Goal: Task Accomplishment & Management: Complete application form

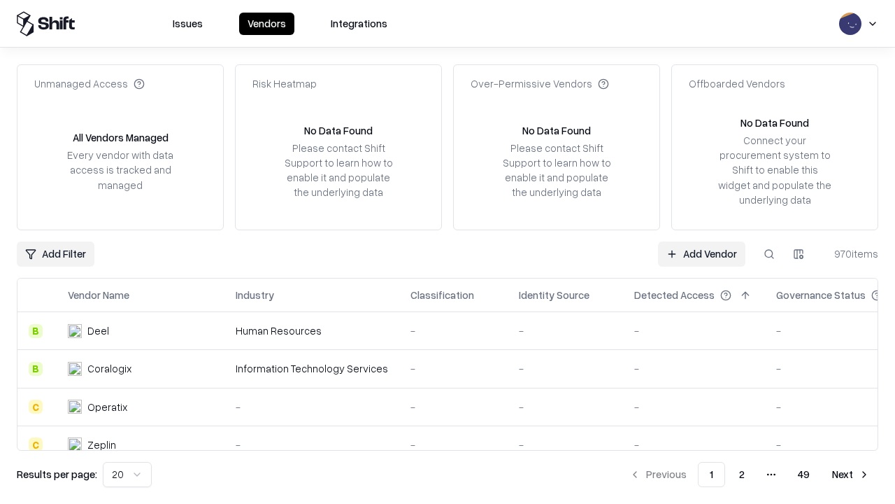
click at [702, 253] on link "Add Vendor" at bounding box center [701, 253] width 87 height 25
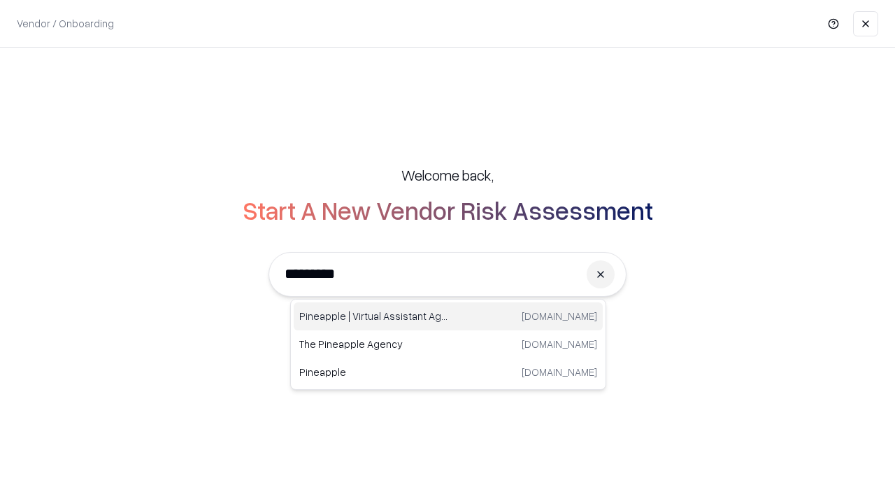
click at [448, 316] on div "Pineapple | Virtual Assistant Agency [DOMAIN_NAME]" at bounding box center [448, 316] width 309 height 28
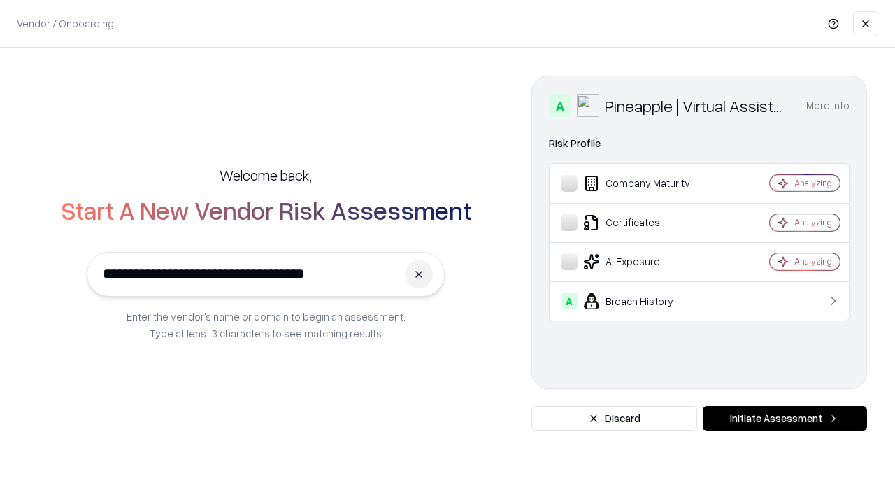
type input "**********"
click at [785, 418] on button "Initiate Assessment" at bounding box center [785, 418] width 164 height 25
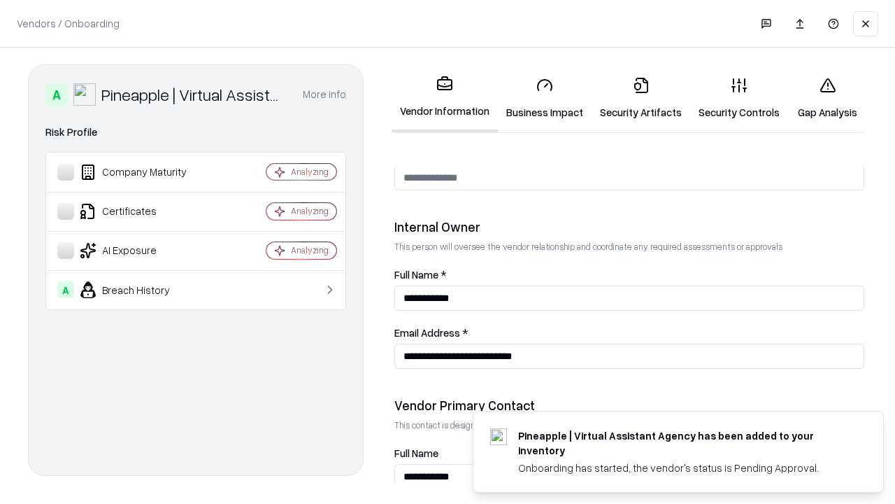
scroll to position [725, 0]
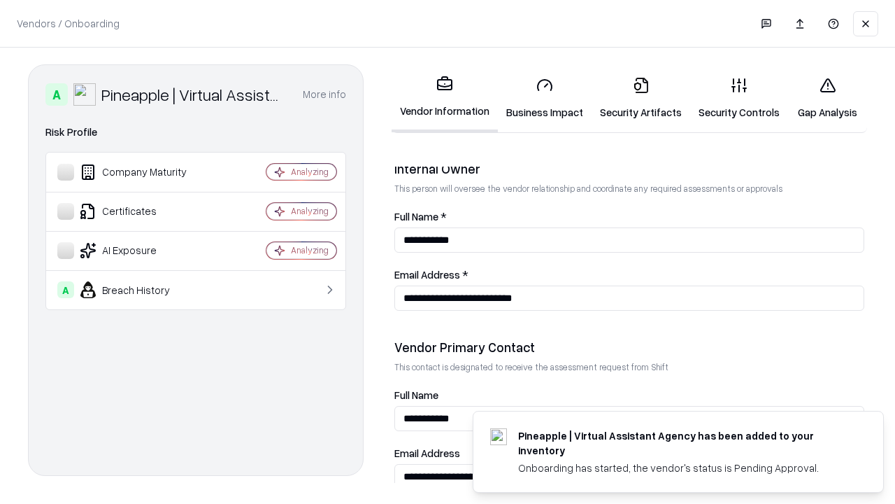
click at [545, 98] on link "Business Impact" at bounding box center [545, 98] width 94 height 65
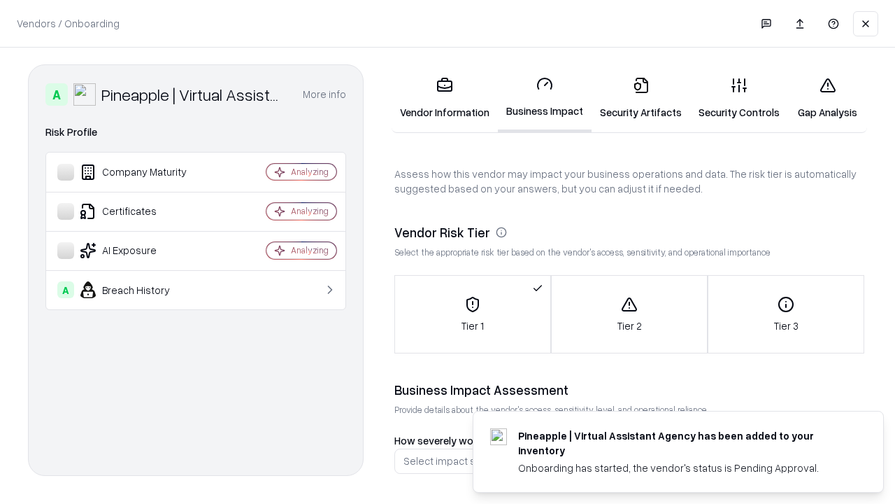
click at [641, 98] on link "Security Artifacts" at bounding box center [641, 98] width 99 height 65
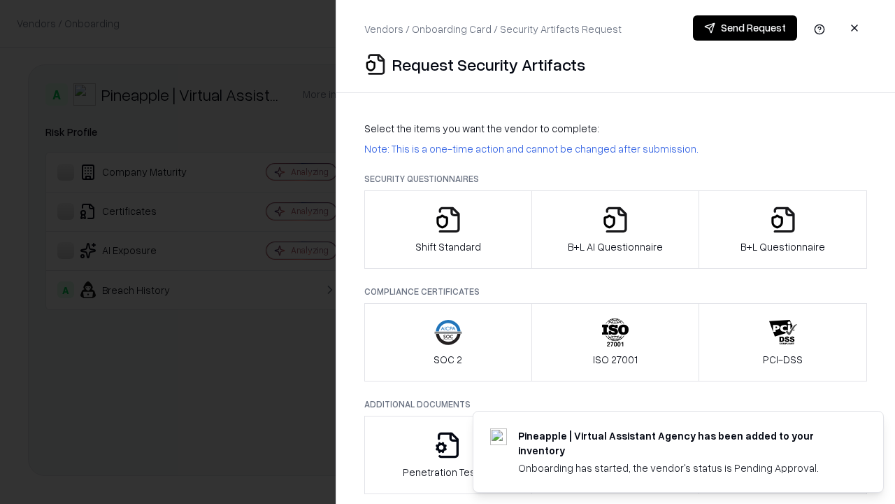
click at [448, 229] on icon "button" at bounding box center [448, 220] width 28 height 28
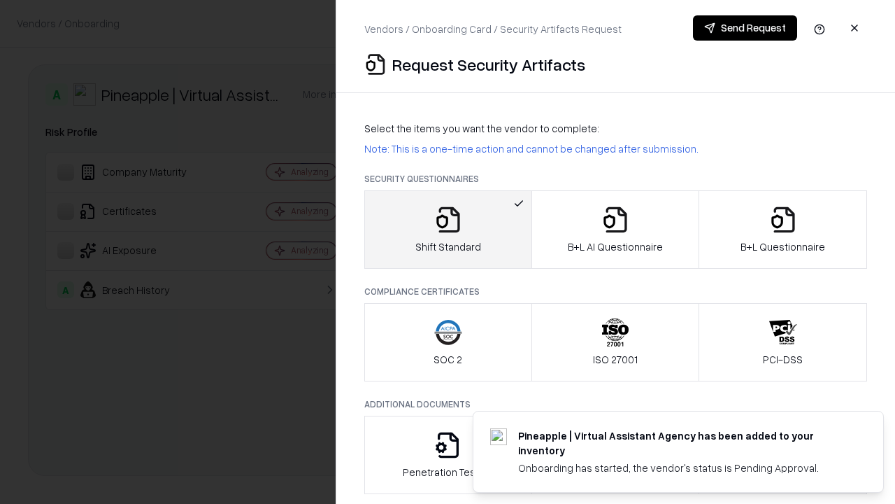
click at [745, 28] on button "Send Request" at bounding box center [745, 27] width 104 height 25
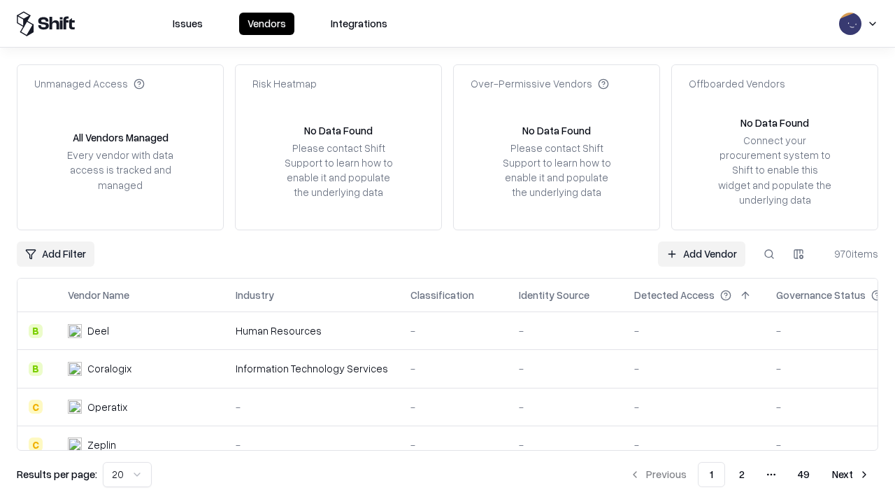
click at [769, 253] on button at bounding box center [769, 253] width 25 height 25
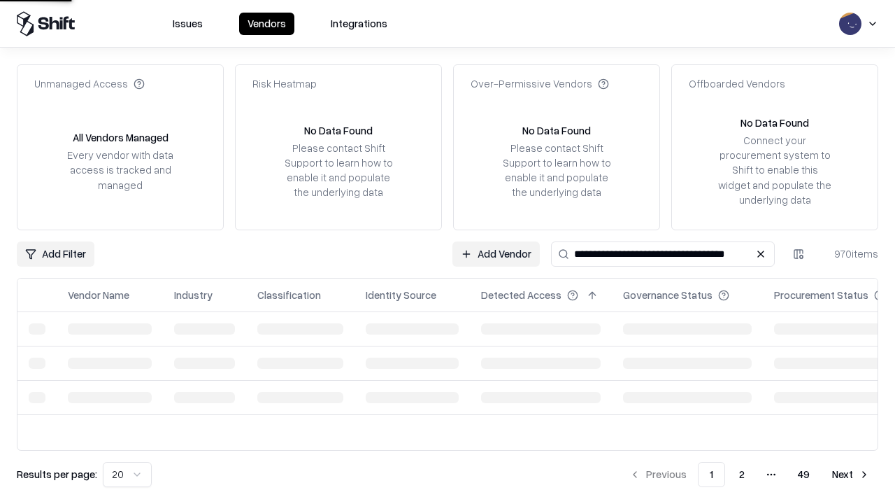
type input "**********"
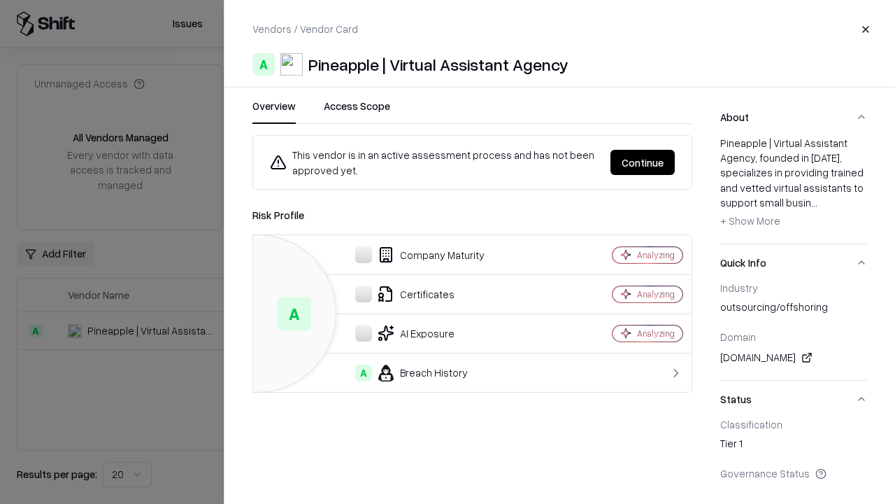
click at [643, 162] on button "Continue" at bounding box center [643, 162] width 64 height 25
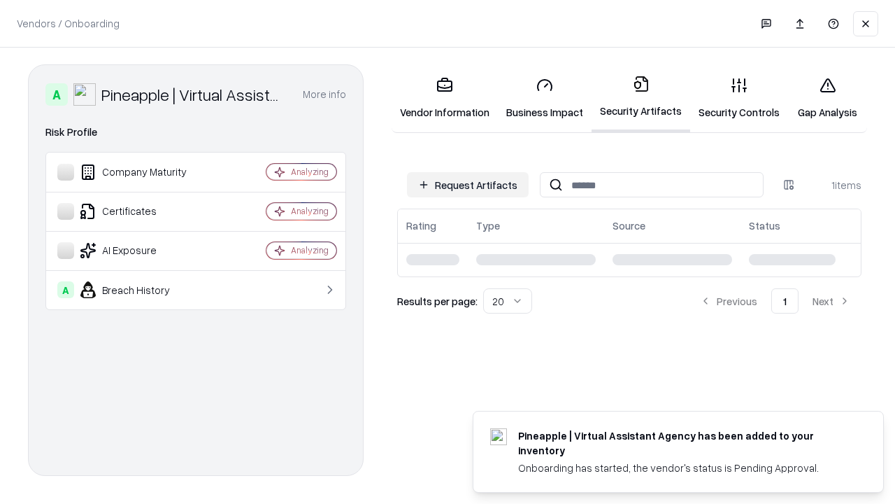
click at [828, 98] on link "Gap Analysis" at bounding box center [827, 98] width 79 height 65
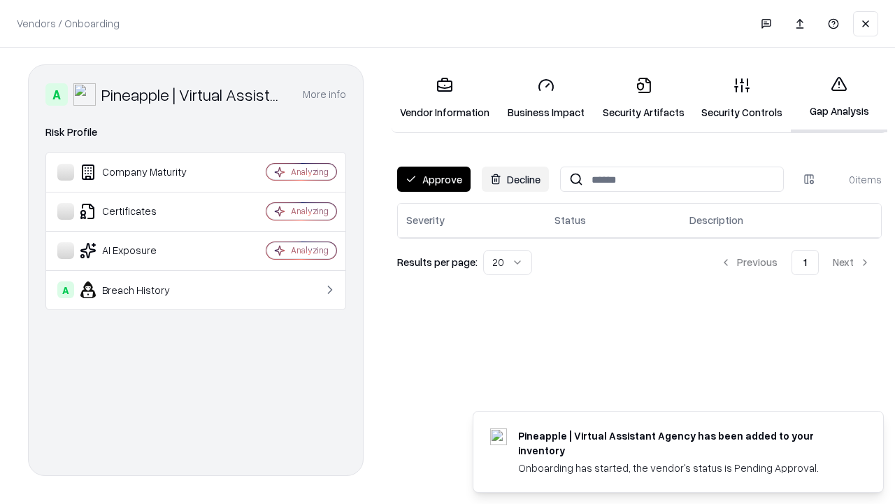
click at [434, 179] on button "Approve" at bounding box center [433, 178] width 73 height 25
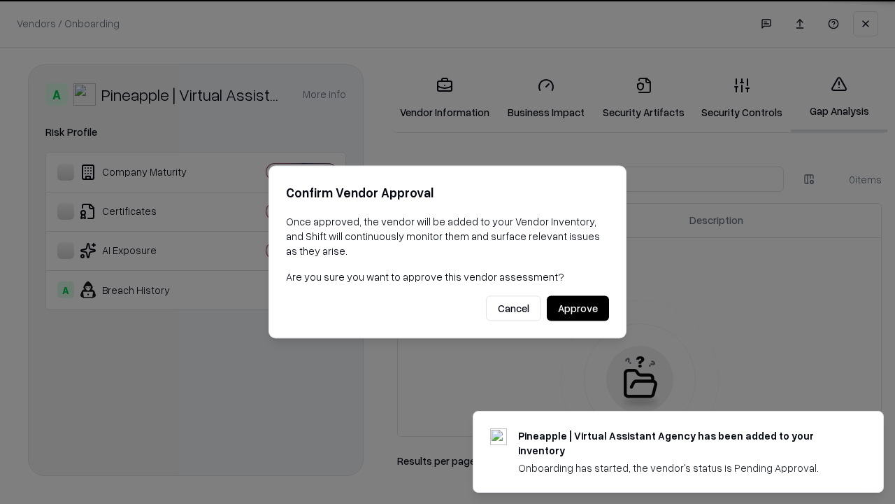
click at [578, 308] on button "Approve" at bounding box center [578, 308] width 62 height 25
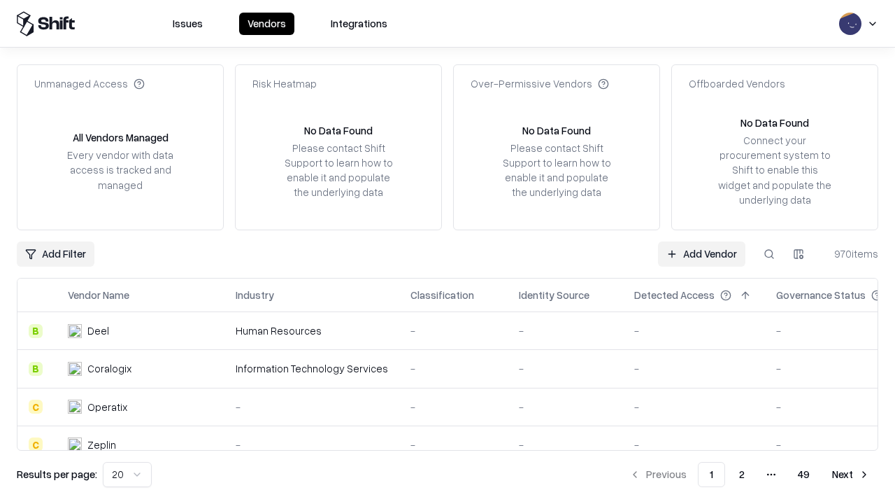
type input "**********"
click at [702, 253] on link "Add Vendor" at bounding box center [701, 253] width 87 height 25
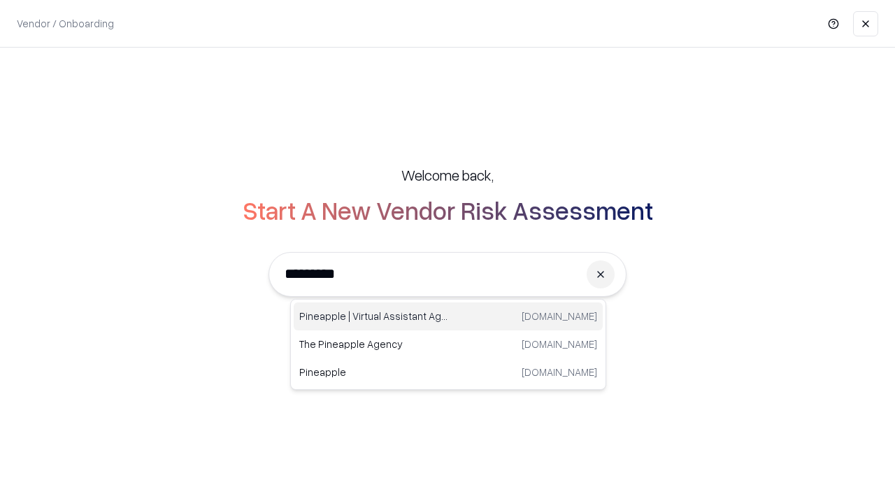
click at [448, 316] on div "Pineapple | Virtual Assistant Agency [DOMAIN_NAME]" at bounding box center [448, 316] width 309 height 28
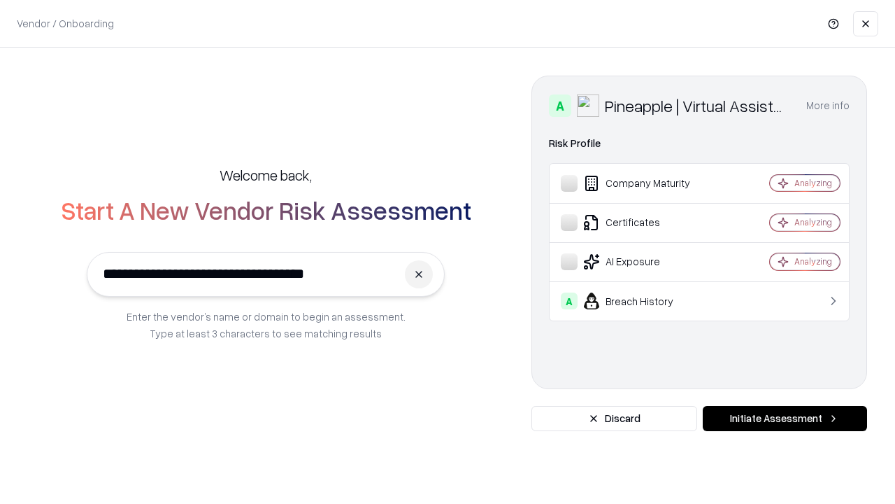
type input "**********"
click at [785, 418] on button "Initiate Assessment" at bounding box center [785, 418] width 164 height 25
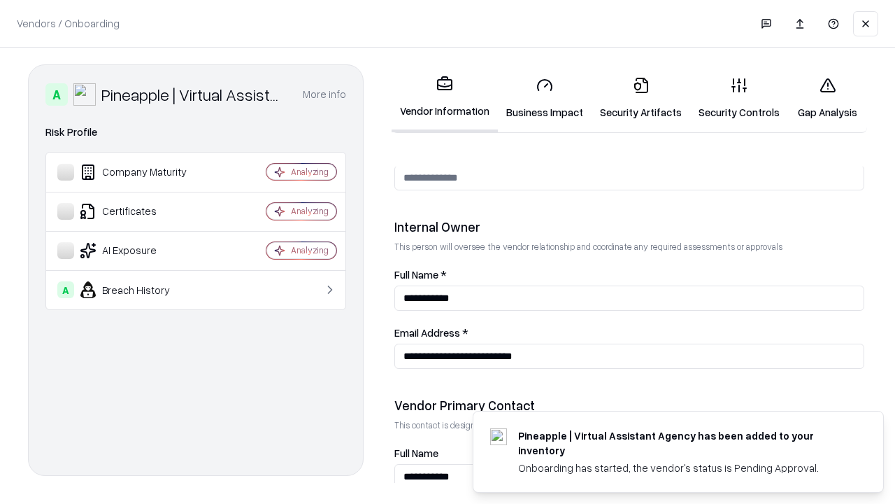
scroll to position [725, 0]
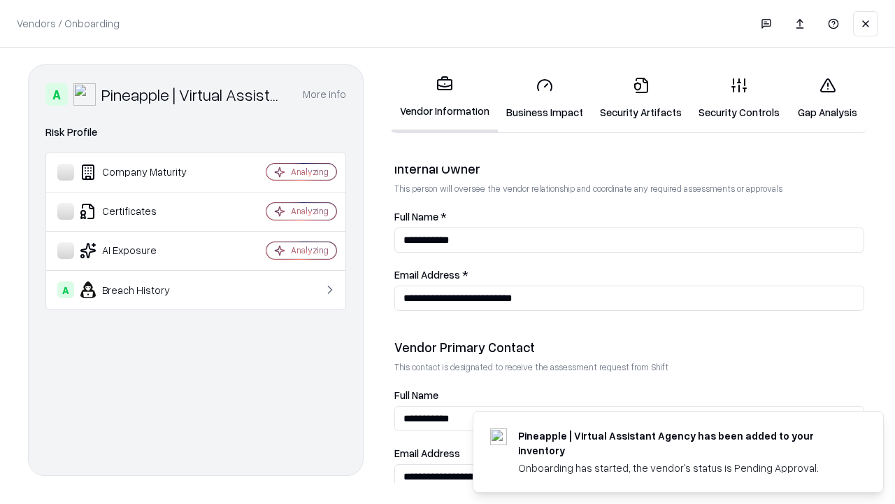
click at [828, 98] on link "Gap Analysis" at bounding box center [827, 98] width 79 height 65
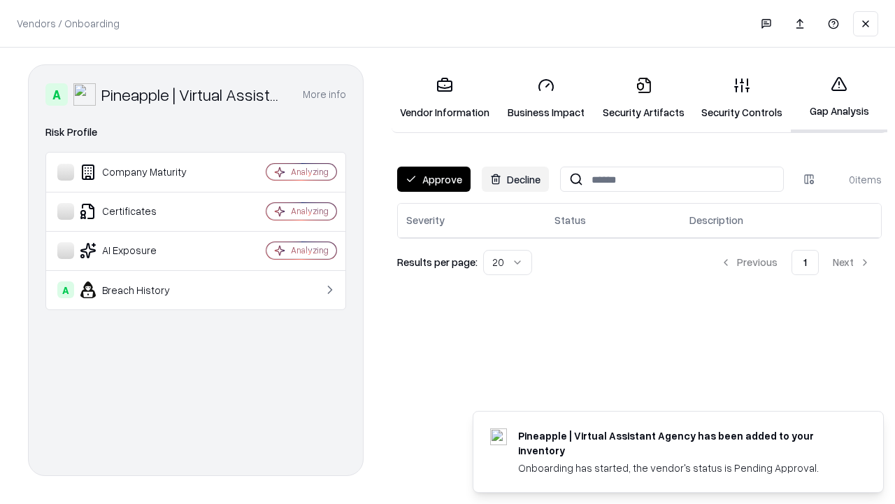
click at [434, 179] on button "Approve" at bounding box center [433, 178] width 73 height 25
